Goal: Transaction & Acquisition: Register for event/course

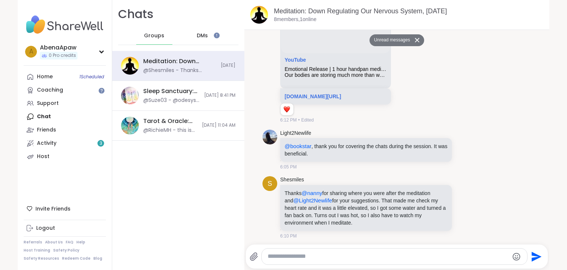
scroll to position [1, 0]
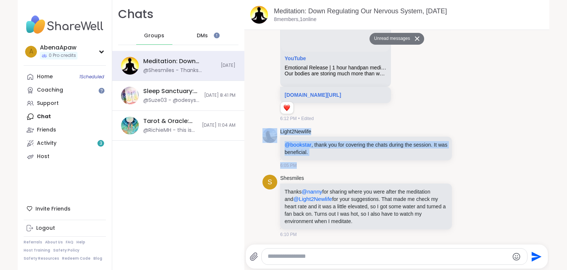
drag, startPoint x: 548, startPoint y: 141, endPoint x: 545, endPoint y: 111, distance: 30.5
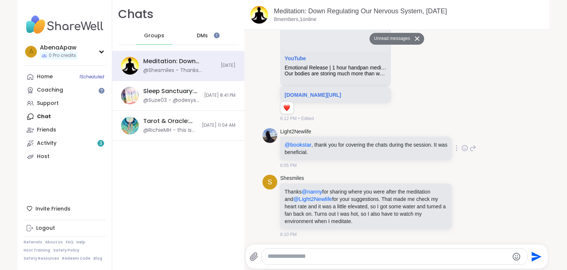
click at [485, 126] on div "Light2Newlife @bookstar , thank you for covering the chats during the session. …" at bounding box center [396, 148] width 269 height 47
click at [66, 145] on link "Activity 3" at bounding box center [65, 143] width 82 height 13
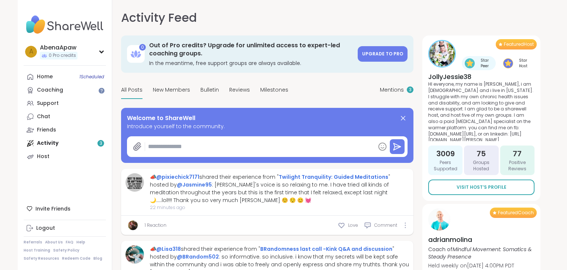
type textarea "*"
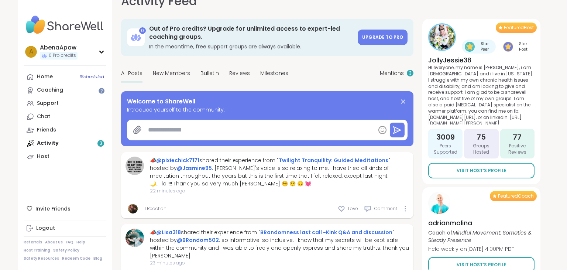
scroll to position [6, 0]
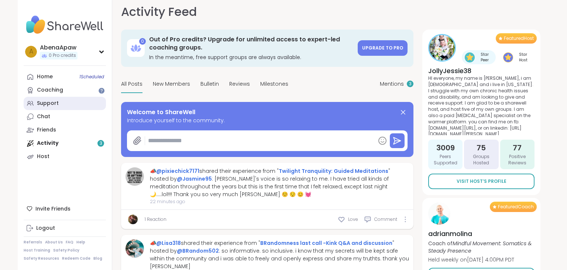
click at [62, 101] on link "Support" at bounding box center [65, 103] width 82 height 13
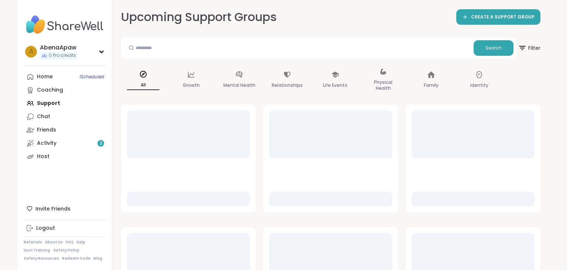
click at [62, 101] on div "Home 1 Scheduled Coaching Support Chat Friends Activity 3 Host" at bounding box center [65, 116] width 82 height 93
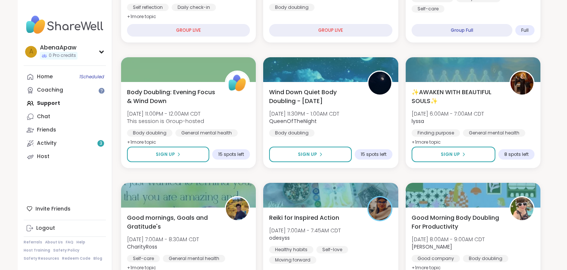
scroll to position [174, 0]
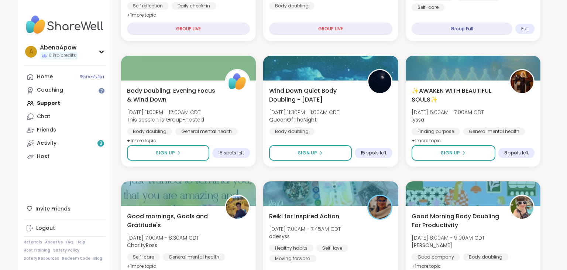
click at [312, 93] on span "Wind Down Quiet Body Doubling - [DATE]" at bounding box center [314, 95] width 92 height 18
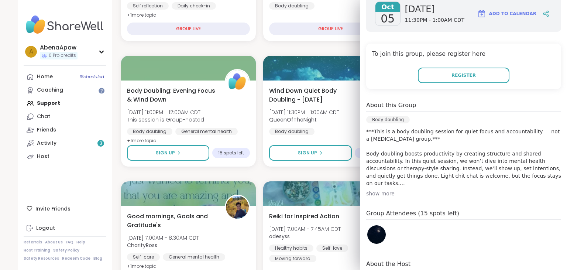
scroll to position [0, 0]
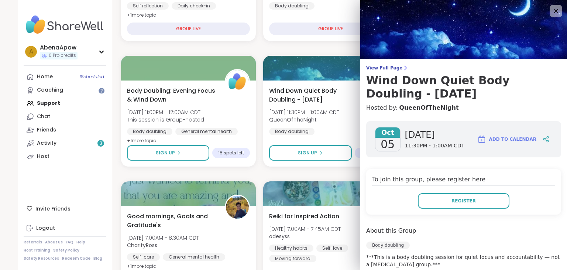
click at [557, 11] on icon at bounding box center [555, 10] width 9 height 9
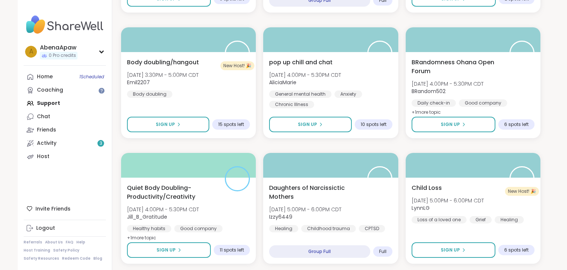
scroll to position [1356, 0]
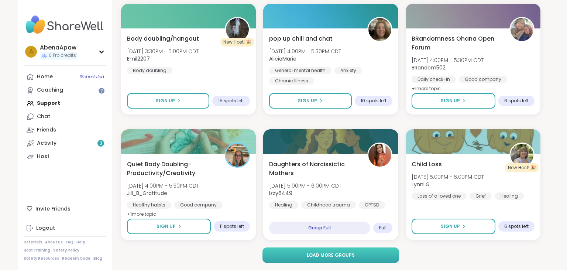
click at [391, 253] on button "Load more groups" at bounding box center [330, 255] width 137 height 16
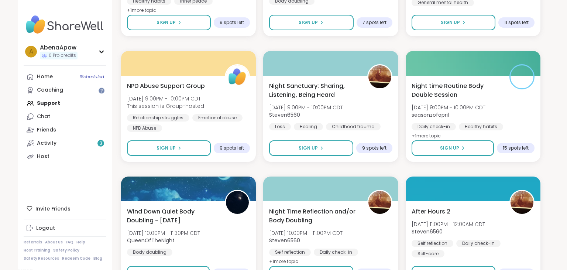
scroll to position [2327, 0]
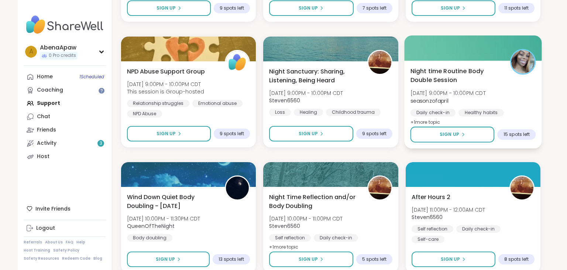
click at [448, 80] on span "Night time Routine Body Double Session" at bounding box center [456, 75] width 92 height 18
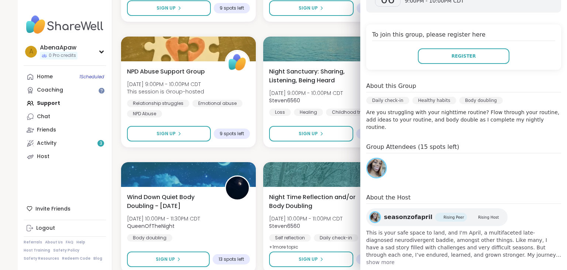
scroll to position [0, 0]
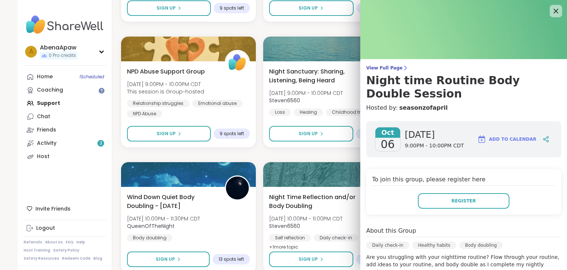
click at [551, 11] on div at bounding box center [556, 11] width 13 height 13
click at [553, 12] on icon at bounding box center [555, 10] width 9 height 9
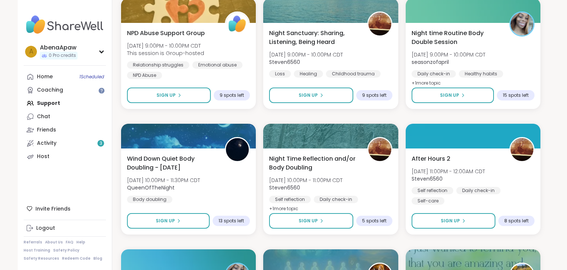
scroll to position [2358, 0]
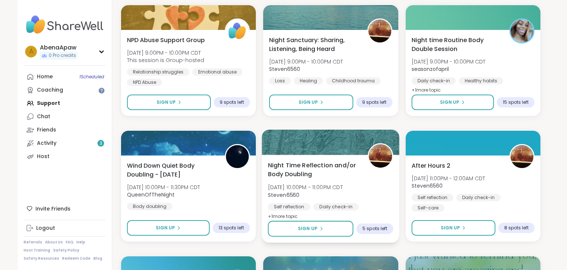
click at [293, 169] on span "Night Time Reflection and/or Body Doubling" at bounding box center [314, 170] width 92 height 18
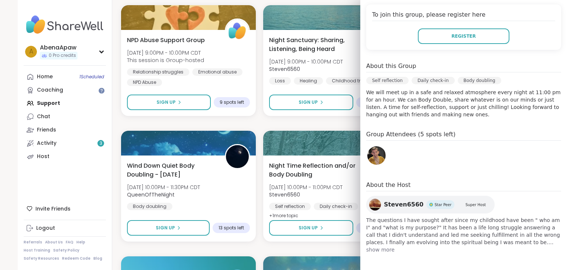
scroll to position [165, 0]
click at [377, 153] on img at bounding box center [376, 154] width 18 height 18
click at [377, 207] on img at bounding box center [375, 204] width 12 height 12
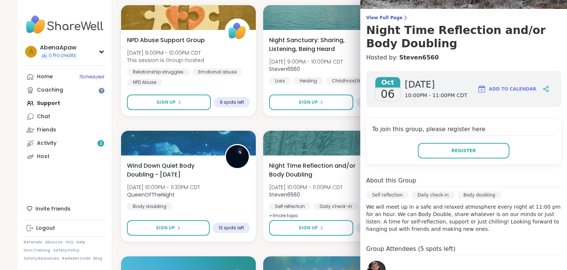
scroll to position [46, 0]
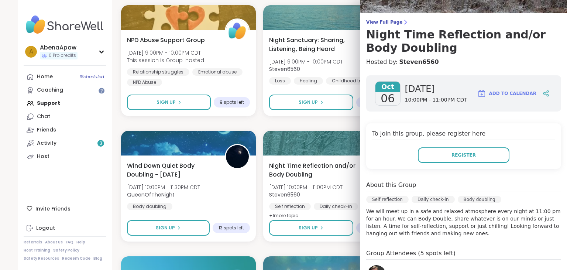
click at [562, 47] on div "View Full Page Night Time Reflection and/or Body Doubling Hosted by: Steven6560" at bounding box center [463, 42] width 207 height 47
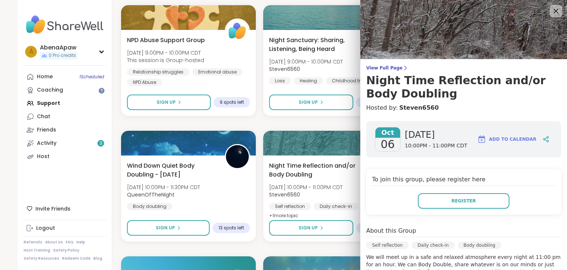
click at [559, 10] on icon at bounding box center [555, 10] width 9 height 9
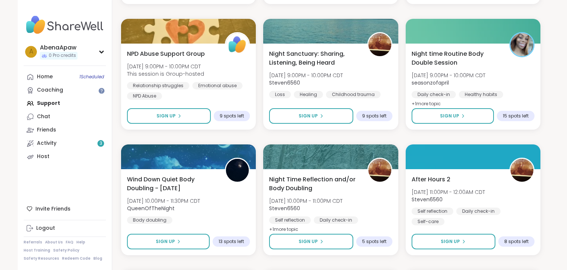
scroll to position [2397, 0]
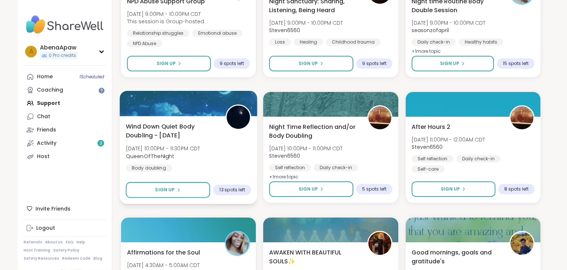
click at [168, 135] on span "Wind Down Quiet Body Doubling - [DATE]" at bounding box center [172, 131] width 92 height 18
